Goal: Book appointment/travel/reservation

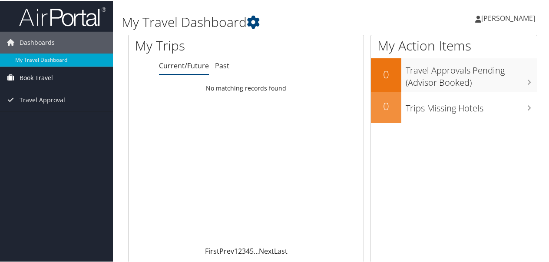
click at [51, 79] on span "Book Travel" at bounding box center [36, 77] width 33 height 22
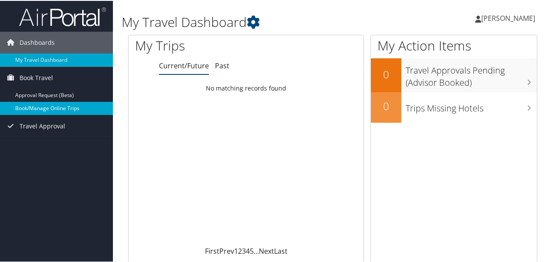
click at [56, 106] on link "Book/Manage Online Trips" at bounding box center [56, 107] width 113 height 13
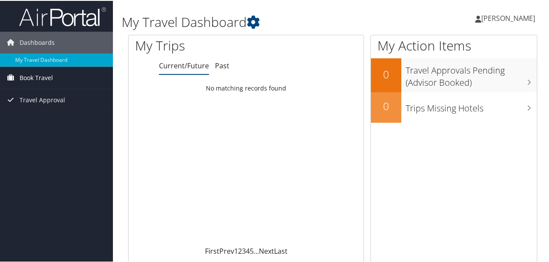
click at [46, 74] on span "Book Travel" at bounding box center [36, 77] width 33 height 22
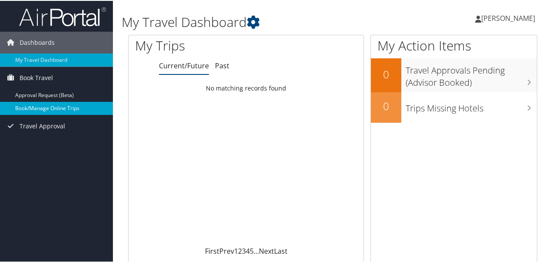
click at [52, 105] on link "Book/Manage Online Trips" at bounding box center [56, 107] width 113 height 13
